Goal: Information Seeking & Learning: Find specific fact

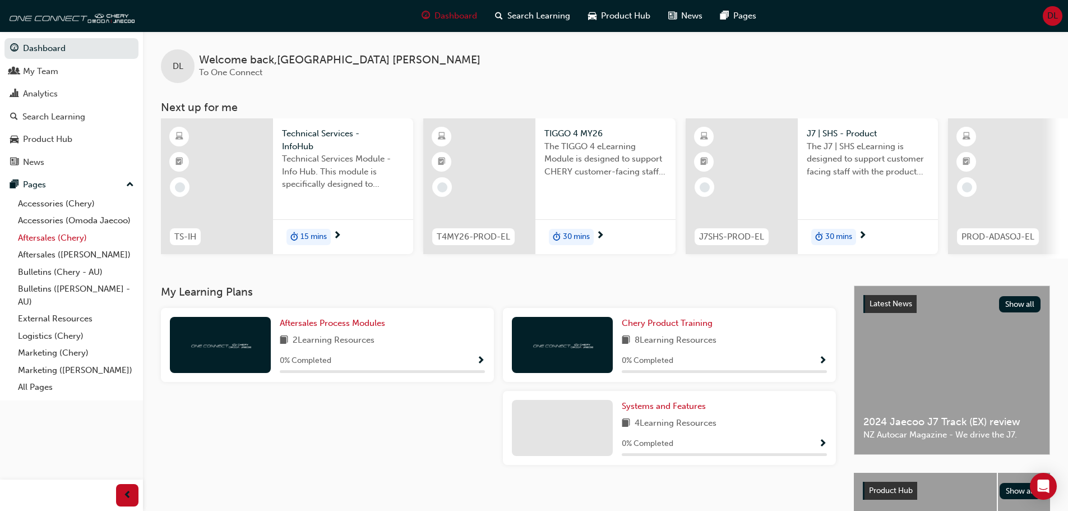
click at [61, 237] on link "Aftersales (Chery)" at bounding box center [75, 237] width 125 height 17
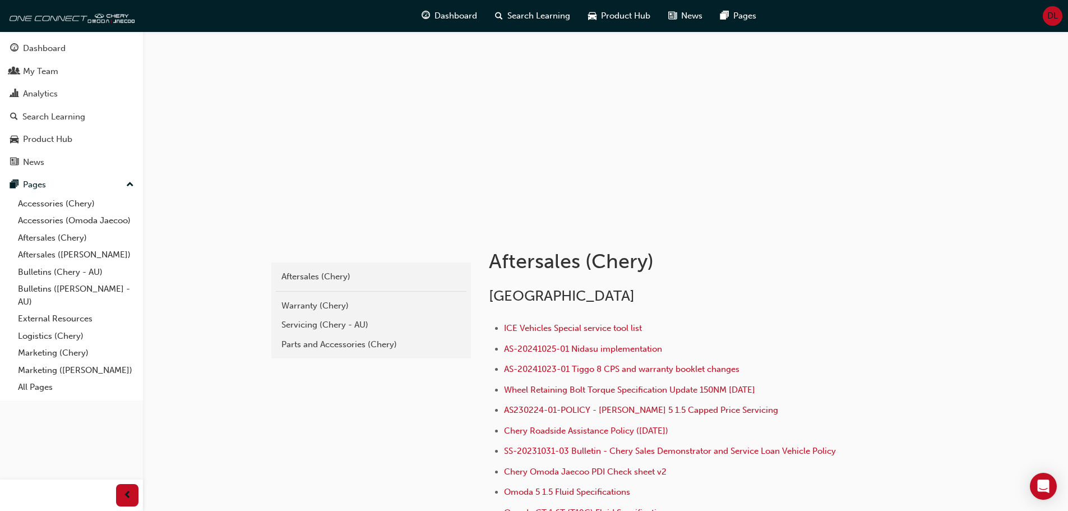
scroll to position [56, 0]
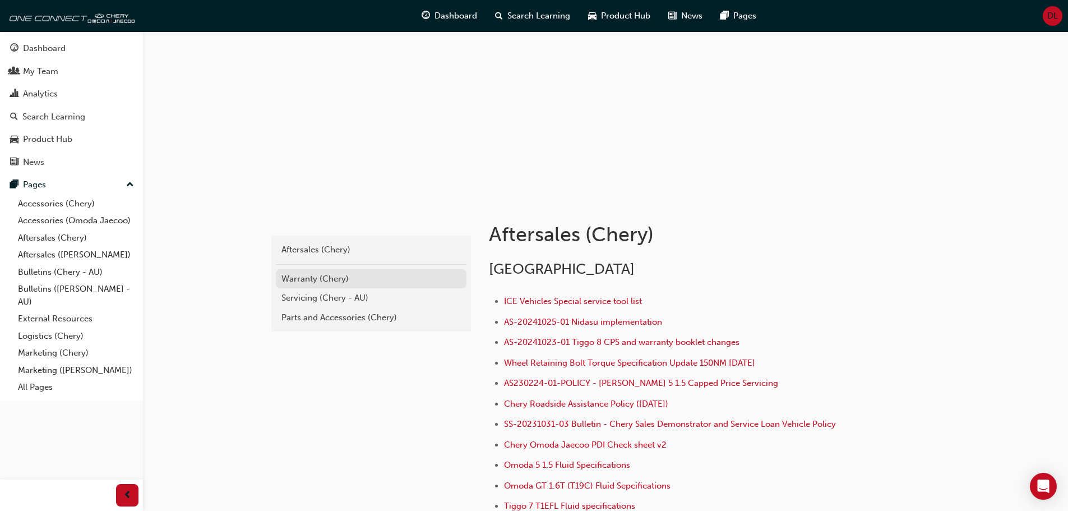
click at [317, 277] on div "Warranty (Chery)" at bounding box center [370, 278] width 179 height 13
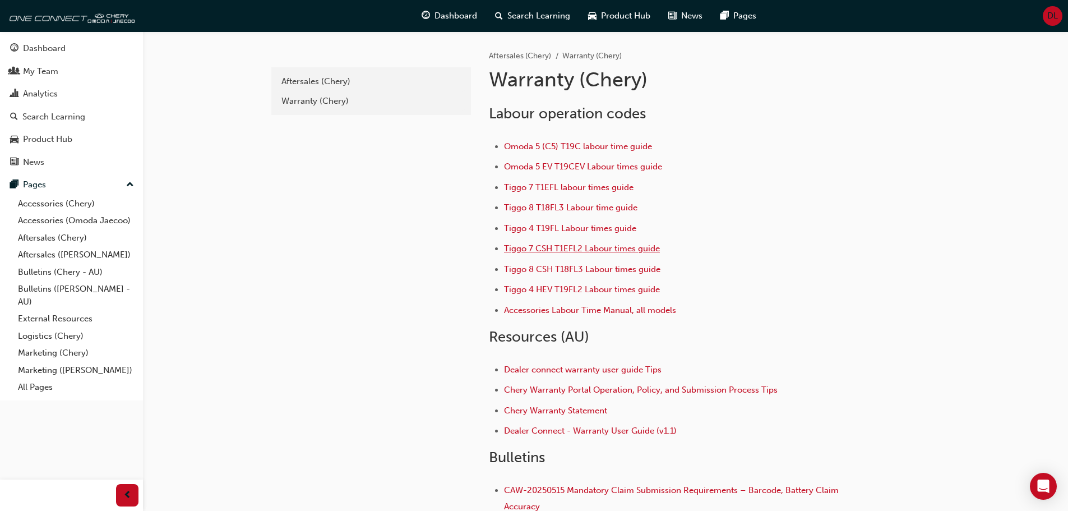
click at [580, 251] on span "Tiggo 7 CSH T1EFL2 Labour times guide" at bounding box center [582, 248] width 156 height 10
click at [539, 188] on span "Tiggo 7 T1EFL labour times guide" at bounding box center [568, 187] width 129 height 10
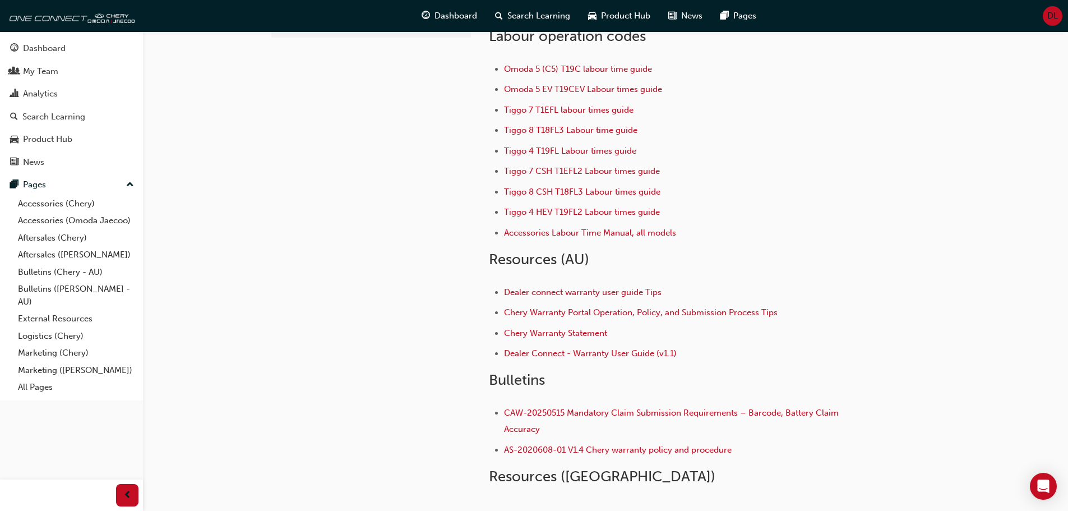
scroll to position [112, 0]
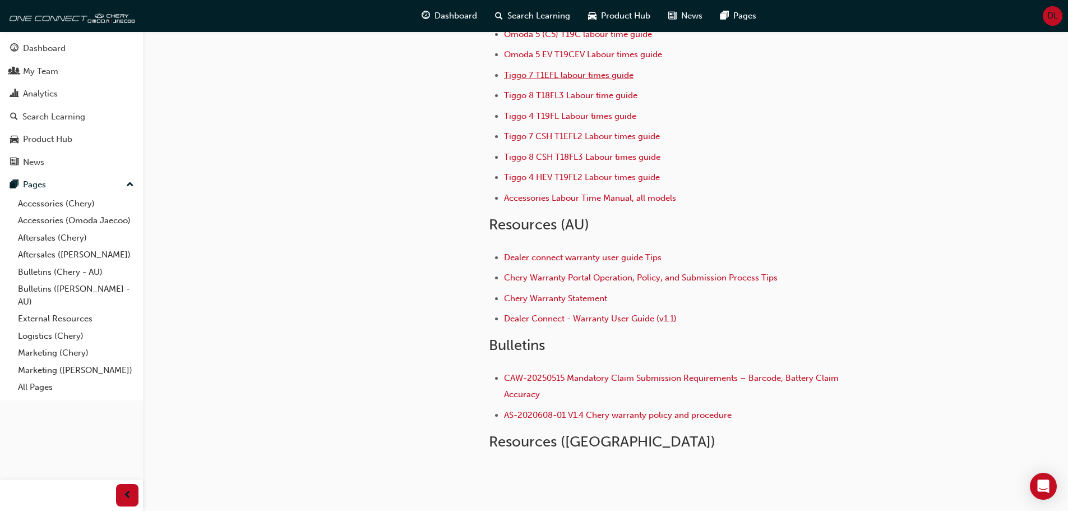
click at [562, 75] on span "Tiggo 7 T1EFL labour times guide" at bounding box center [568, 75] width 129 height 10
